Goal: Find specific page/section: Find specific page/section

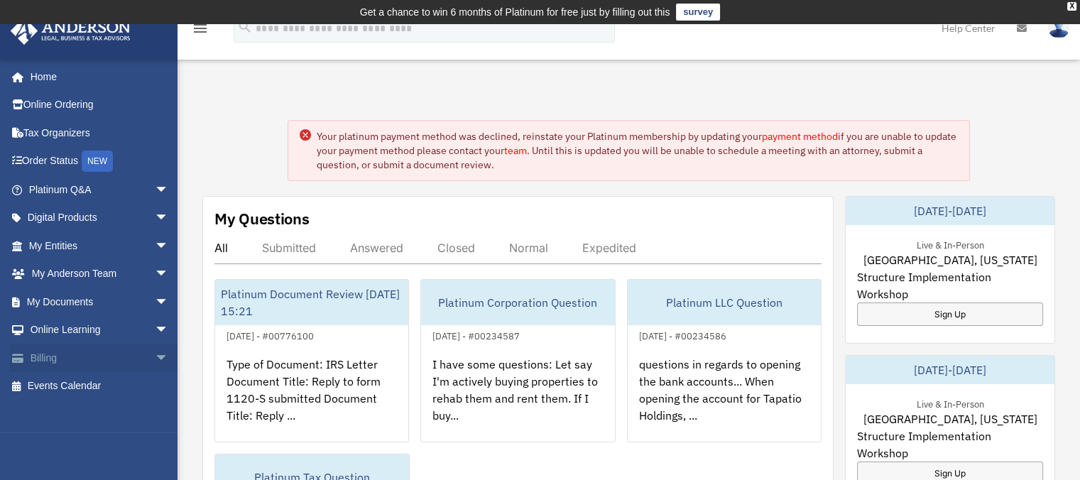
click at [155, 356] on span "arrow_drop_down" at bounding box center [169, 358] width 28 height 29
click at [105, 384] on link "$ Open Invoices" at bounding box center [105, 386] width 170 height 29
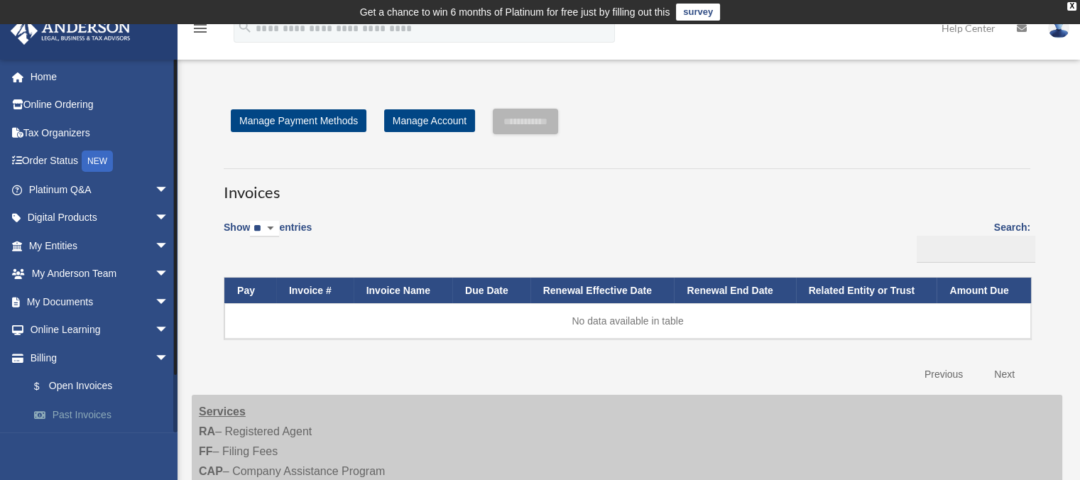
click at [77, 412] on link "Past Invoices" at bounding box center [105, 414] width 170 height 28
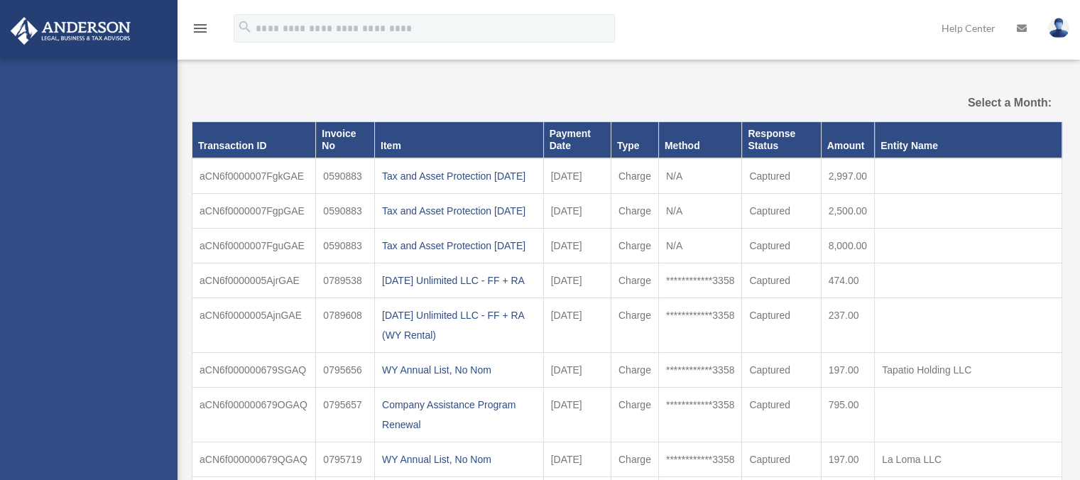
select select
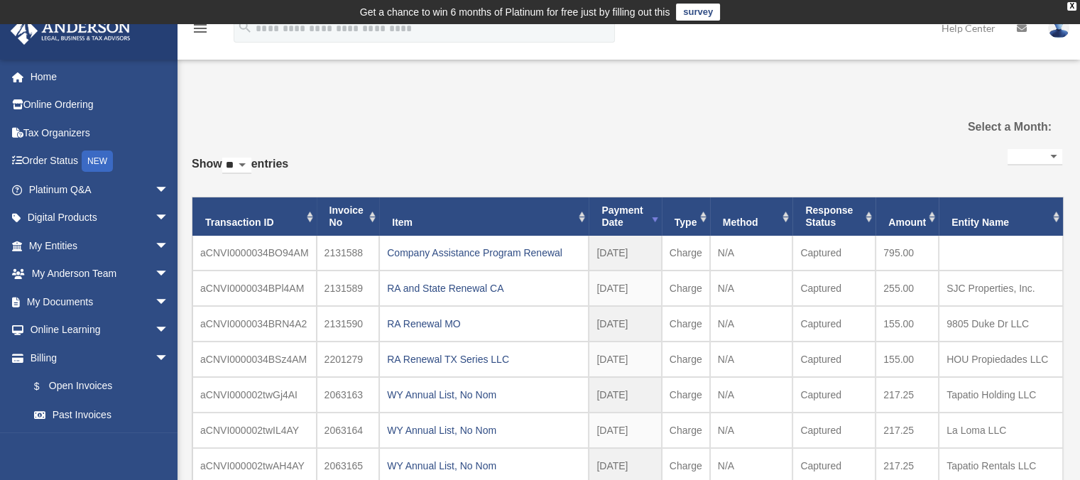
click at [1052, 38] on link at bounding box center [1058, 27] width 43 height 62
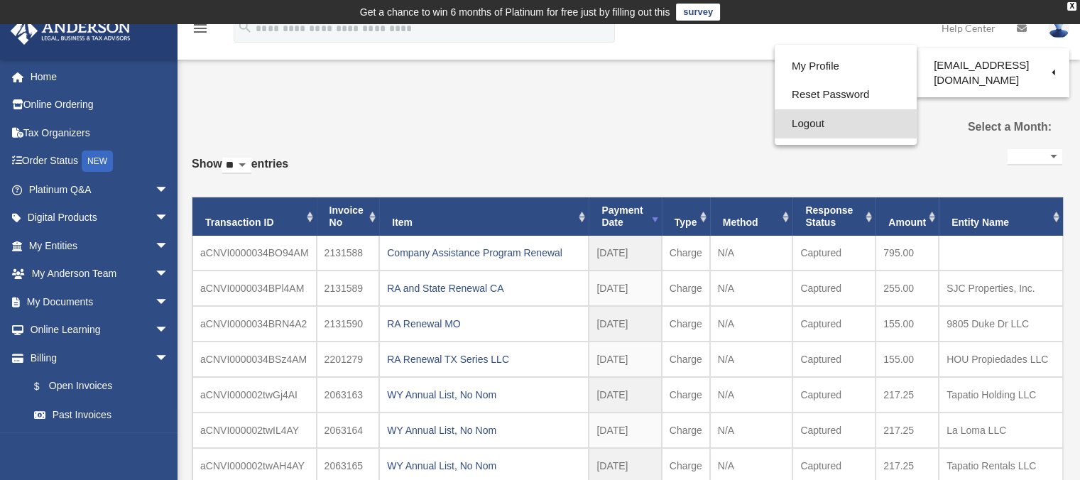
click at [818, 133] on link "Logout" at bounding box center [845, 123] width 142 height 29
